Goal: Task Accomplishment & Management: Use online tool/utility

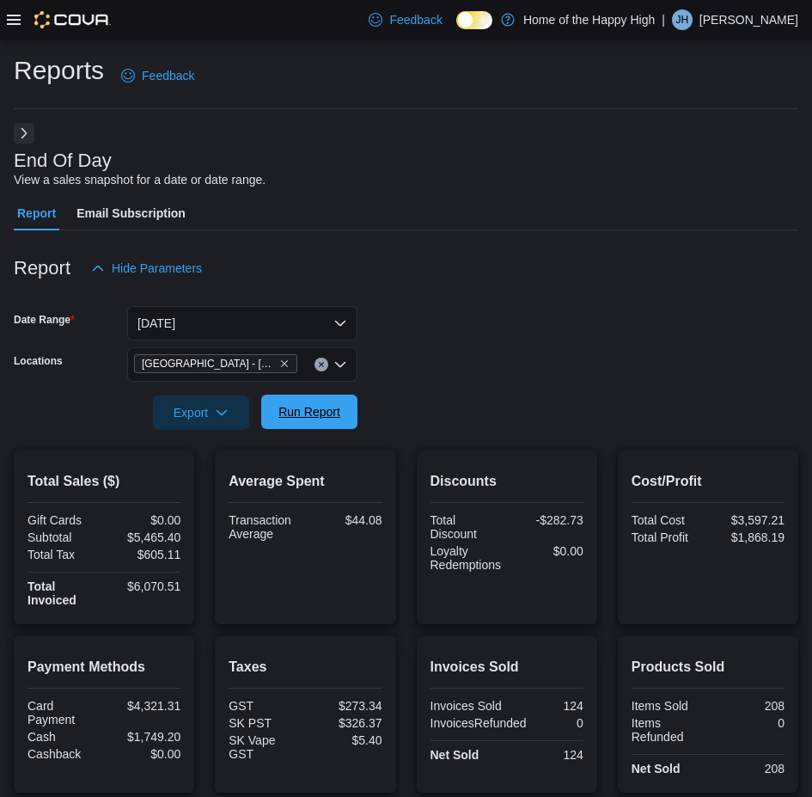
click at [309, 407] on span "Run Report" at bounding box center [309, 411] width 62 height 17
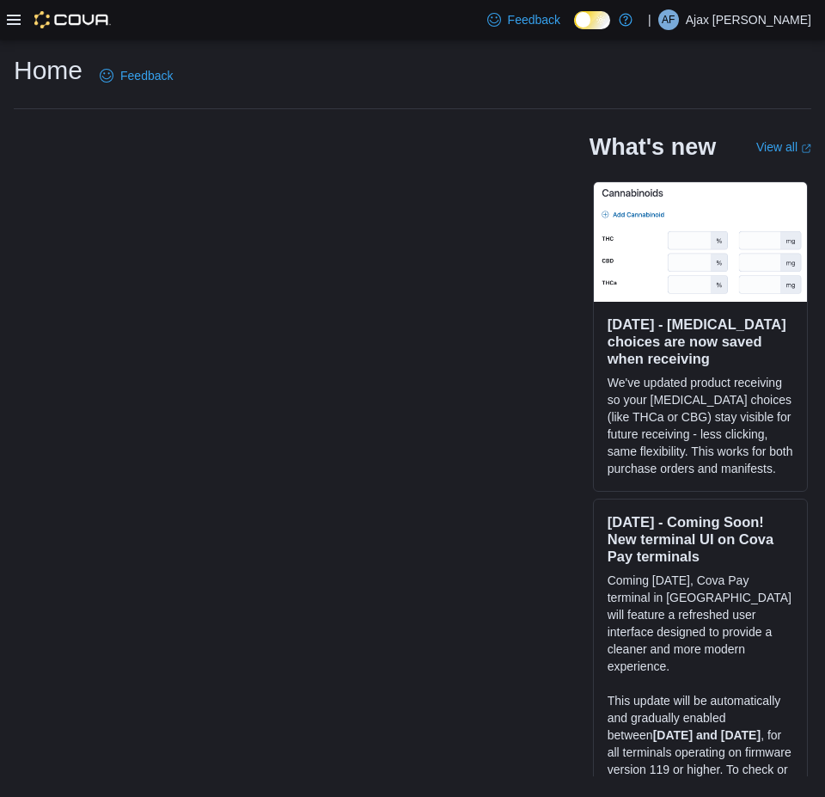
click at [15, 15] on icon at bounding box center [14, 20] width 14 height 10
